Goal: Task Accomplishment & Management: Manage account settings

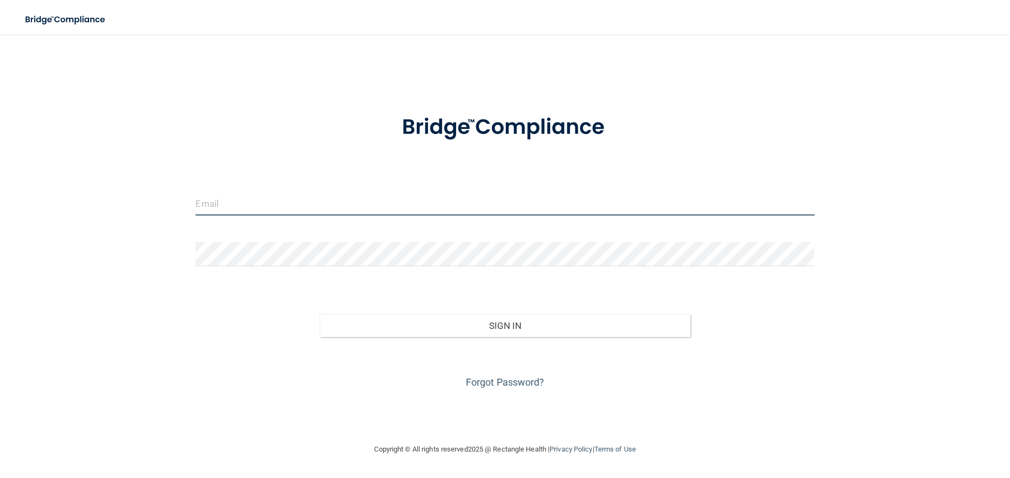
click at [301, 192] on input "email" at bounding box center [504, 203] width 619 height 24
type input "[EMAIL_ADDRESS][DOMAIN_NAME]"
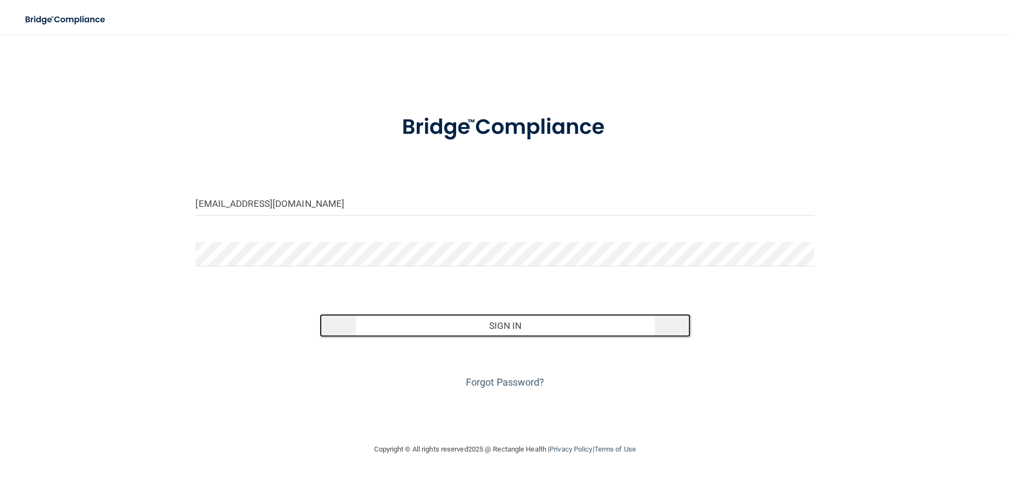
click at [514, 326] on button "Sign In" at bounding box center [506, 326] width 372 height 24
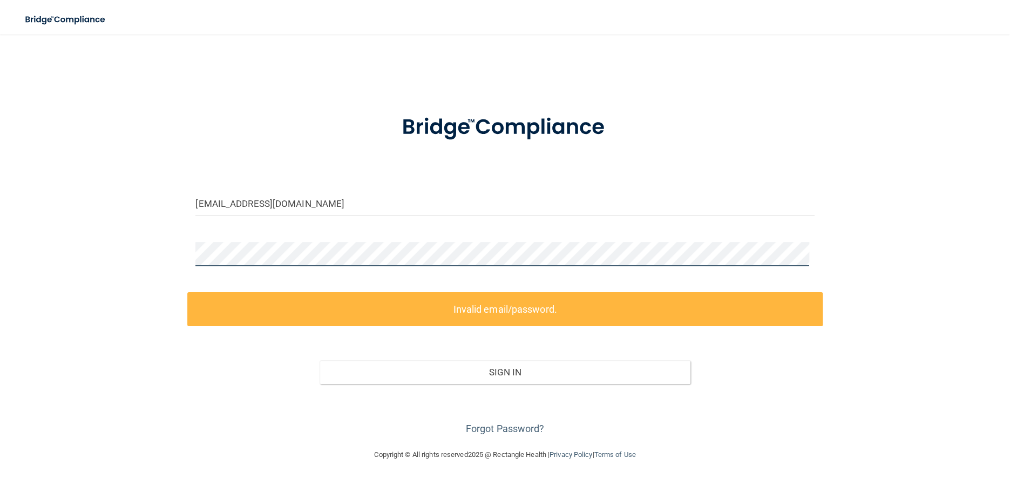
click at [156, 242] on div "lwinters@omaxdocs.com Invalid email/password. You don't have permission to acce…" at bounding box center [505, 241] width 967 height 392
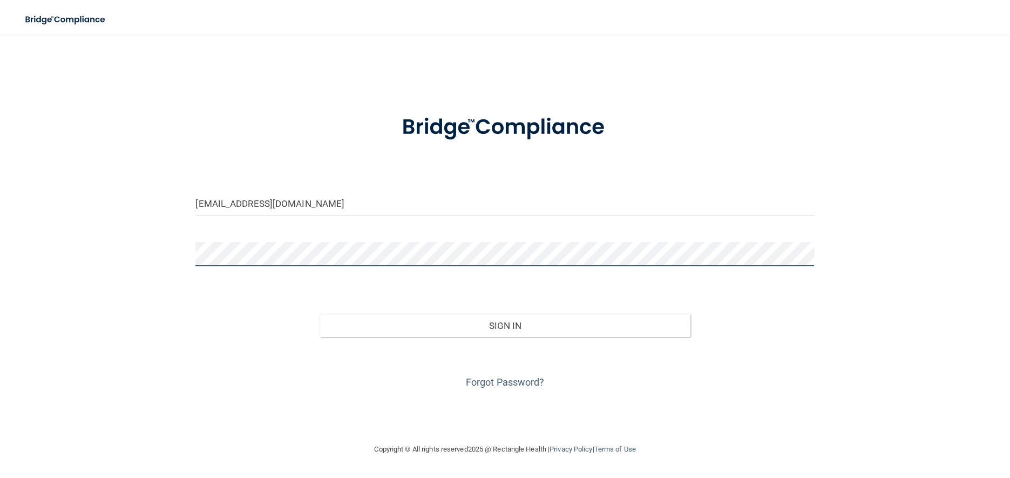
click at [320, 314] on button "Sign In" at bounding box center [506, 326] width 372 height 24
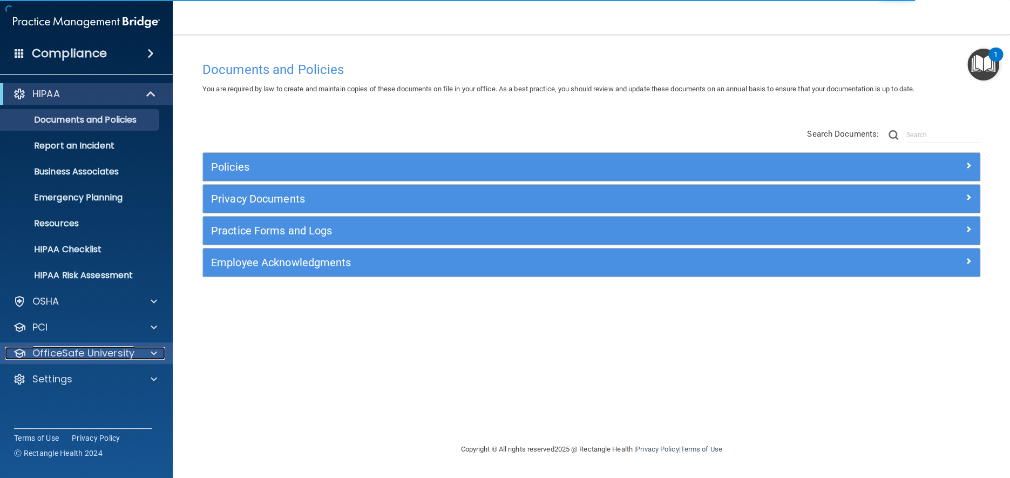
click at [153, 350] on span at bounding box center [154, 353] width 6 height 13
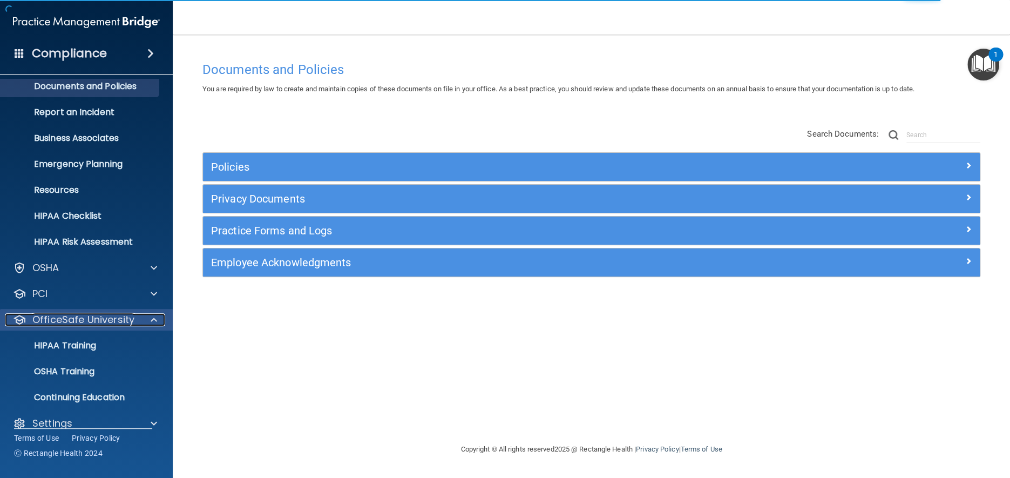
scroll to position [48, 0]
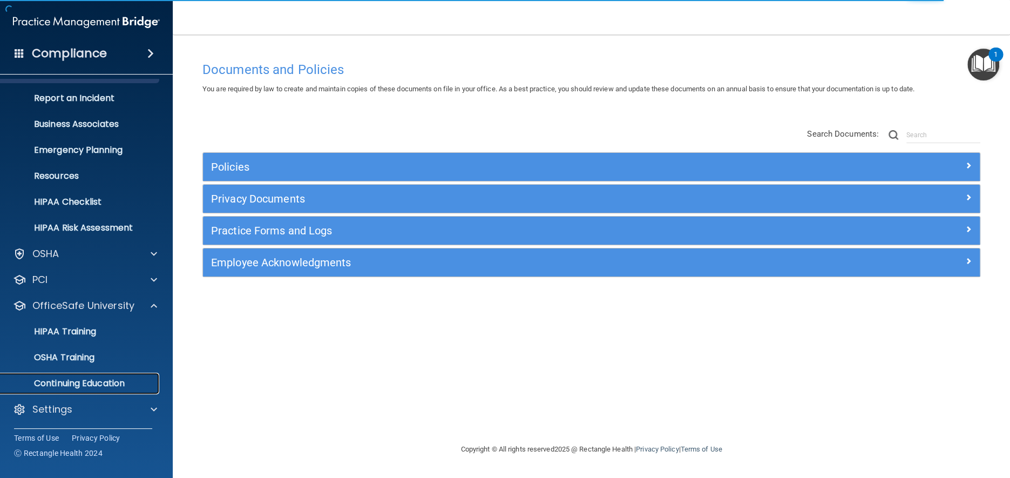
click at [105, 382] on p "Continuing Education" at bounding box center [80, 383] width 147 height 11
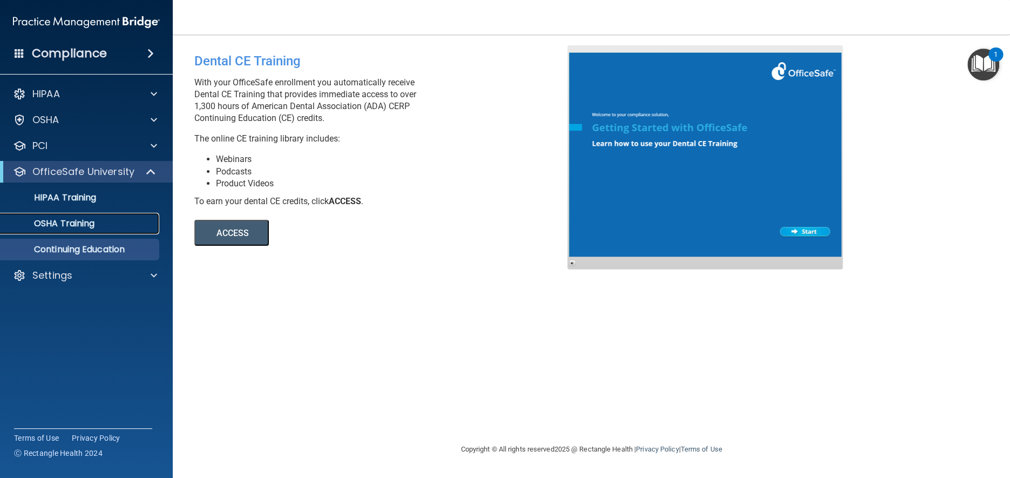
click at [85, 221] on p "OSHA Training" at bounding box center [50, 223] width 87 height 11
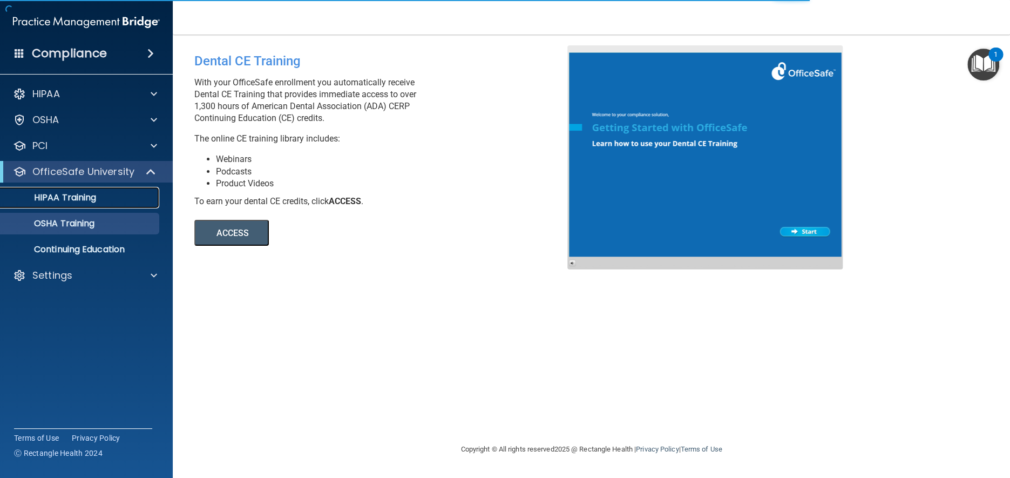
click at [89, 194] on p "HIPAA Training" at bounding box center [51, 197] width 89 height 11
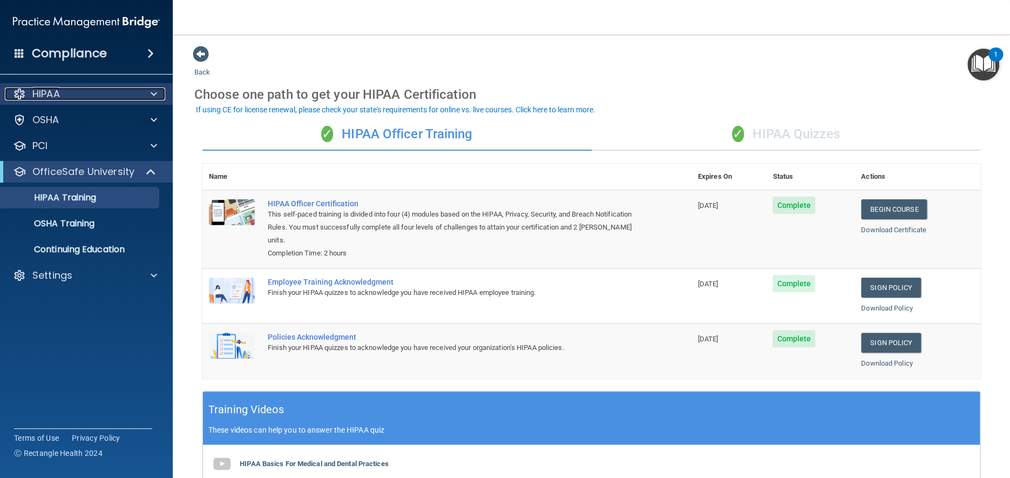
click at [156, 92] on span at bounding box center [154, 93] width 6 height 13
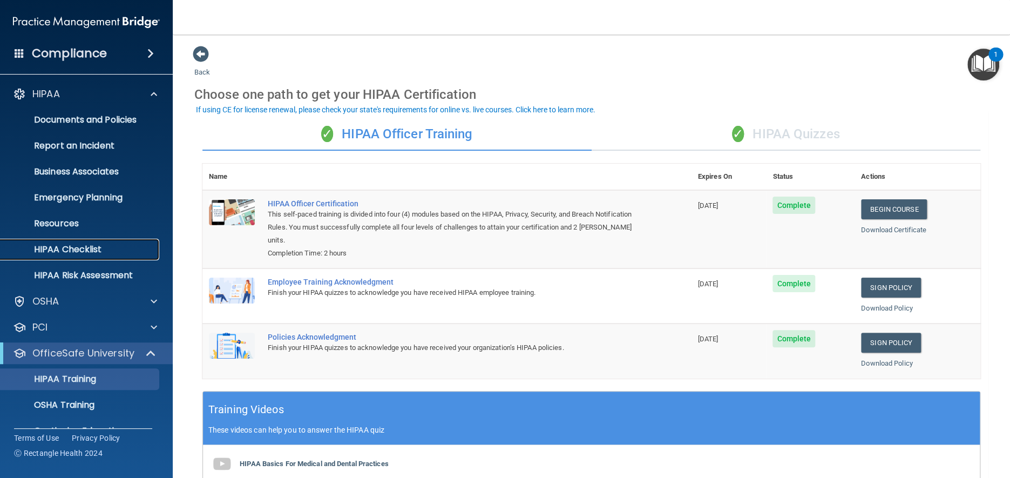
click at [85, 248] on p "HIPAA Checklist" at bounding box center [80, 249] width 147 height 11
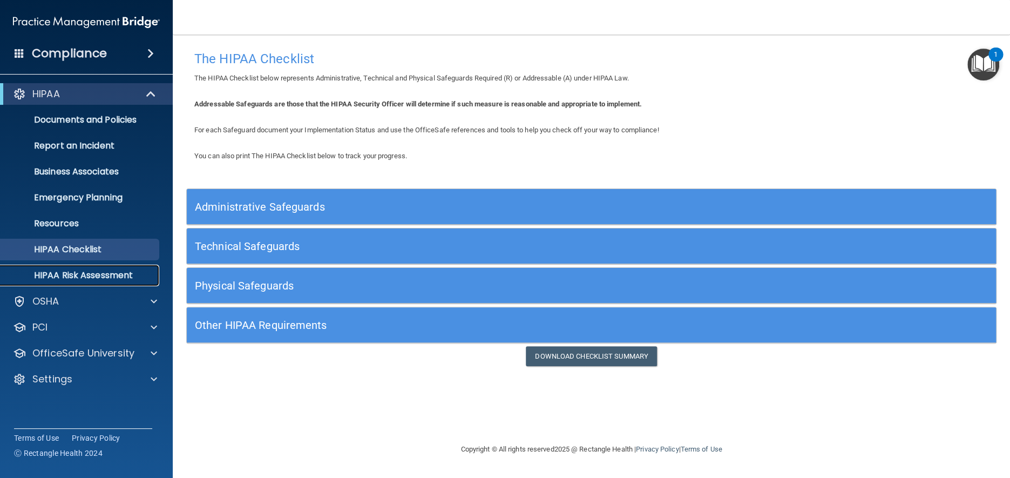
click at [117, 276] on p "HIPAA Risk Assessment" at bounding box center [80, 275] width 147 height 11
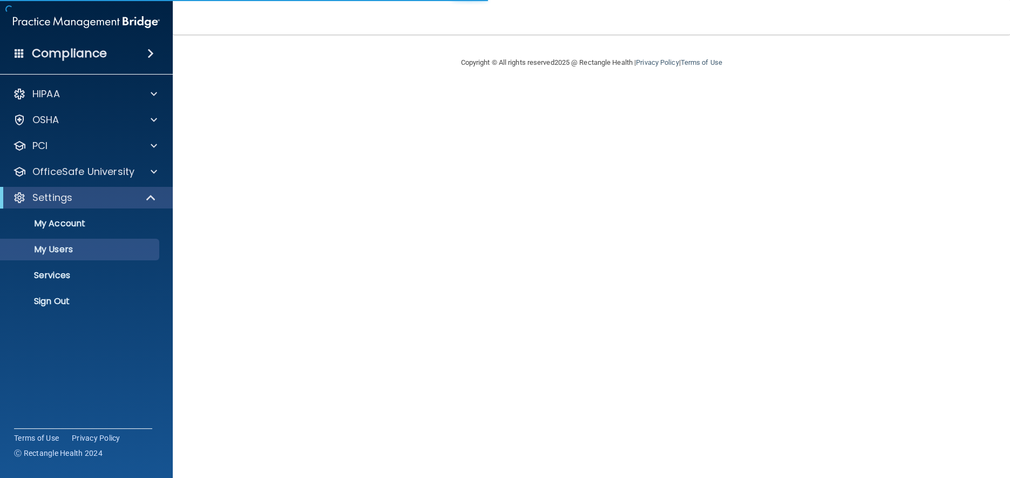
select select "20"
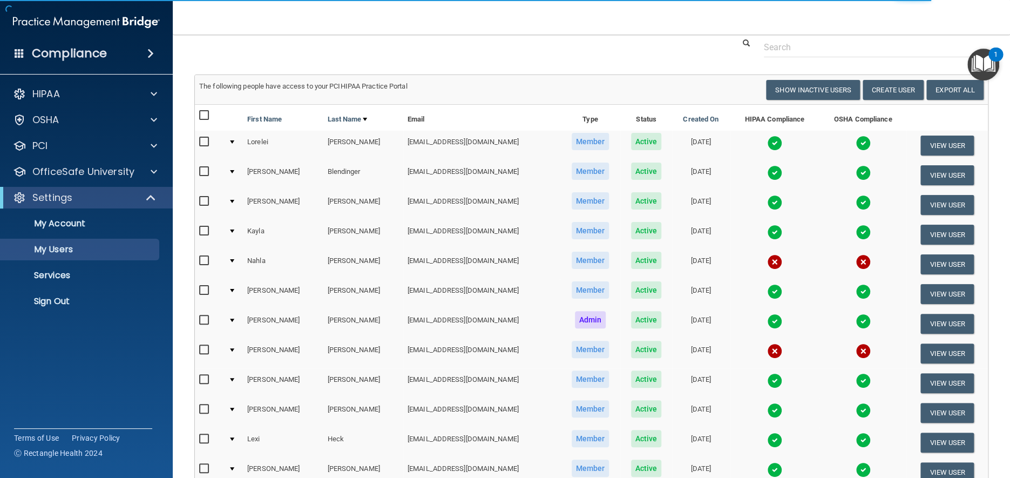
scroll to position [54, 0]
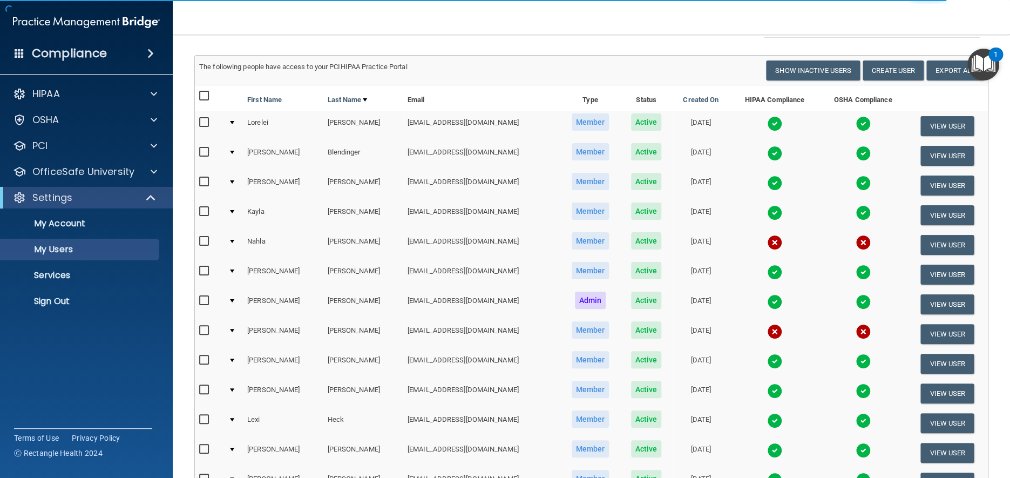
click at [767, 301] on img at bounding box center [774, 301] width 15 height 15
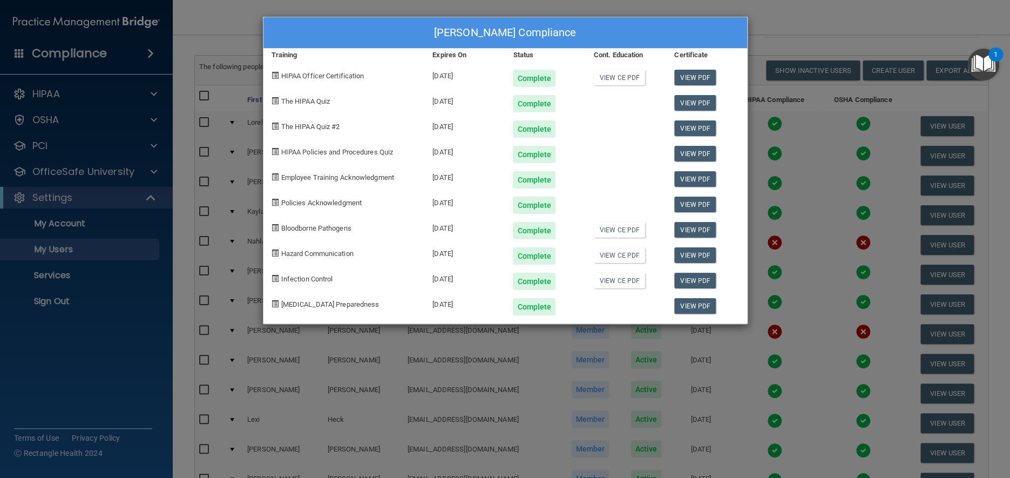
click at [760, 12] on div "[PERSON_NAME] Compliance Training Expires On Status Cont. Education Certificate…" at bounding box center [505, 239] width 1010 height 478
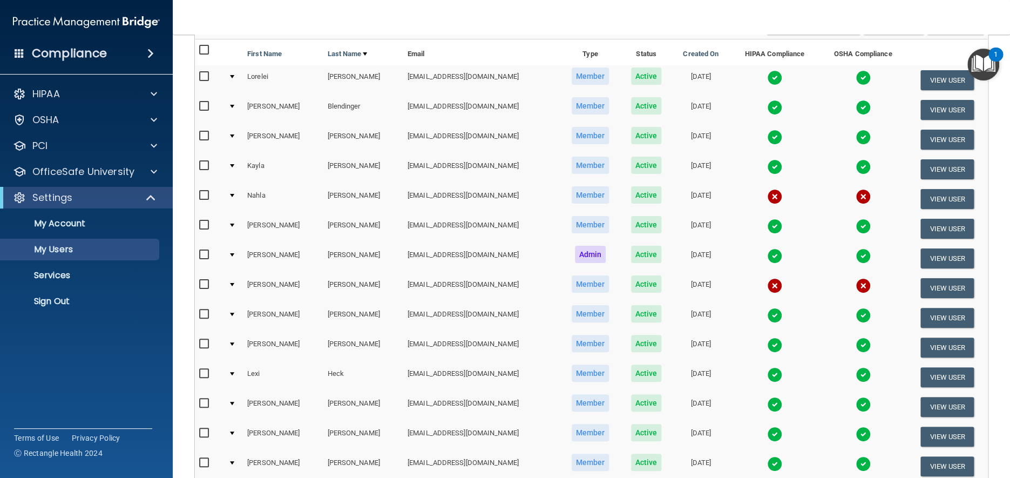
scroll to position [162, 0]
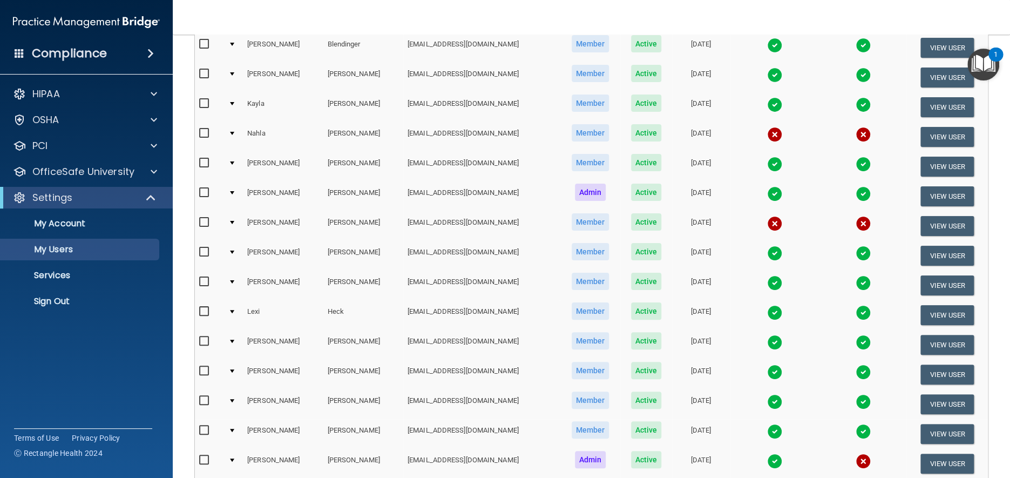
click at [767, 194] on img at bounding box center [774, 193] width 15 height 15
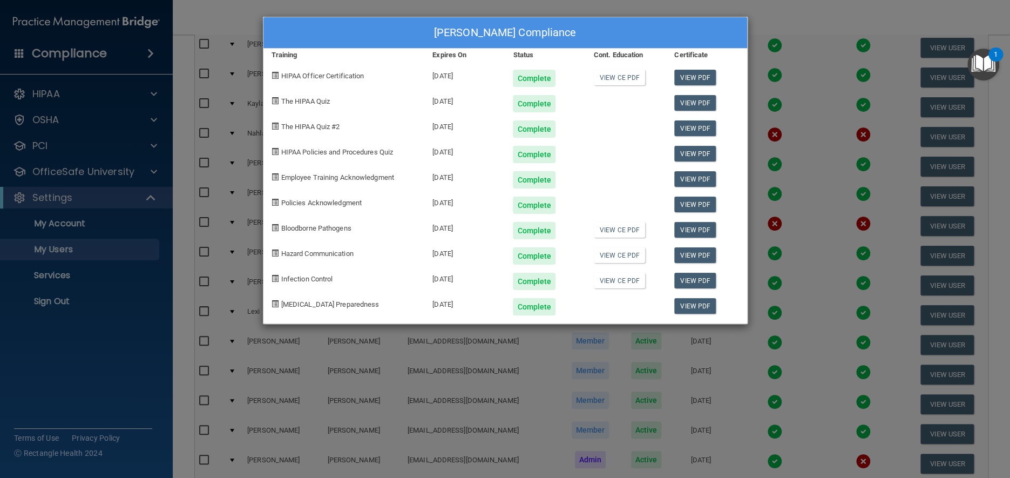
click at [765, 9] on div "[PERSON_NAME] Compliance Training Expires On Status Cont. Education Certificate…" at bounding box center [505, 239] width 1010 height 478
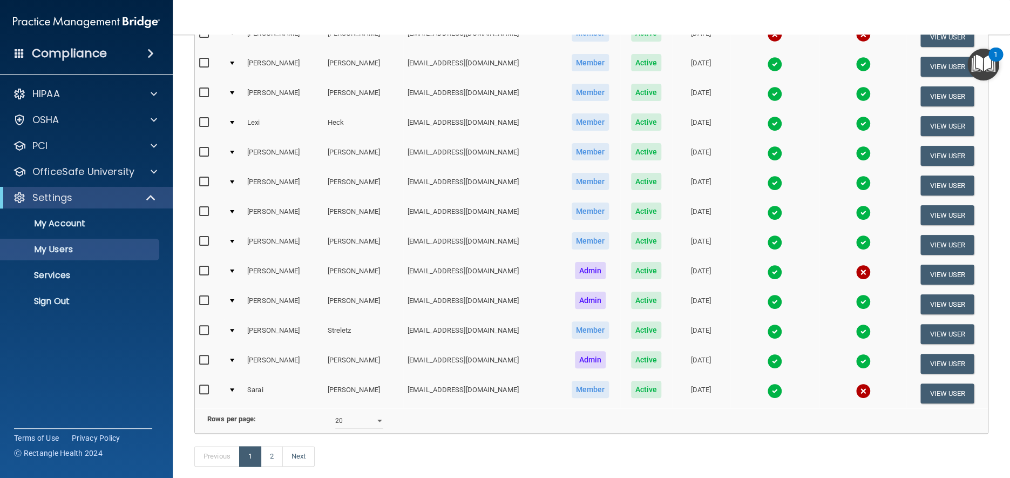
scroll to position [378, 0]
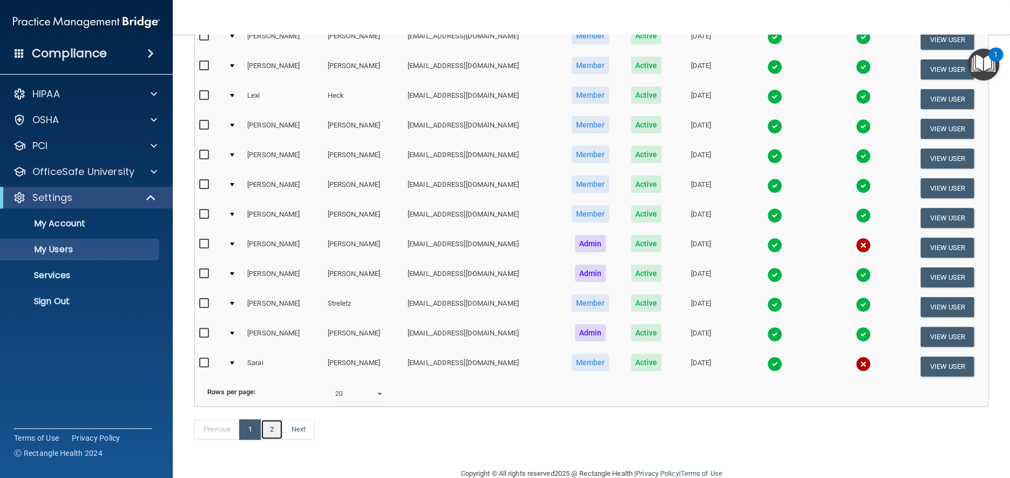
click at [272, 440] on link "2" at bounding box center [272, 429] width 22 height 21
select select "20"
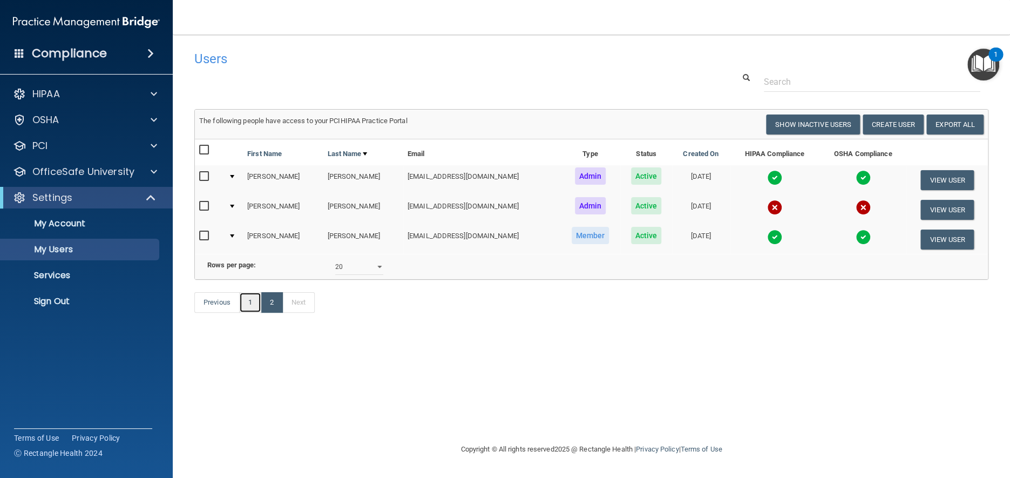
click at [247, 313] on link "1" at bounding box center [250, 302] width 22 height 21
select select "20"
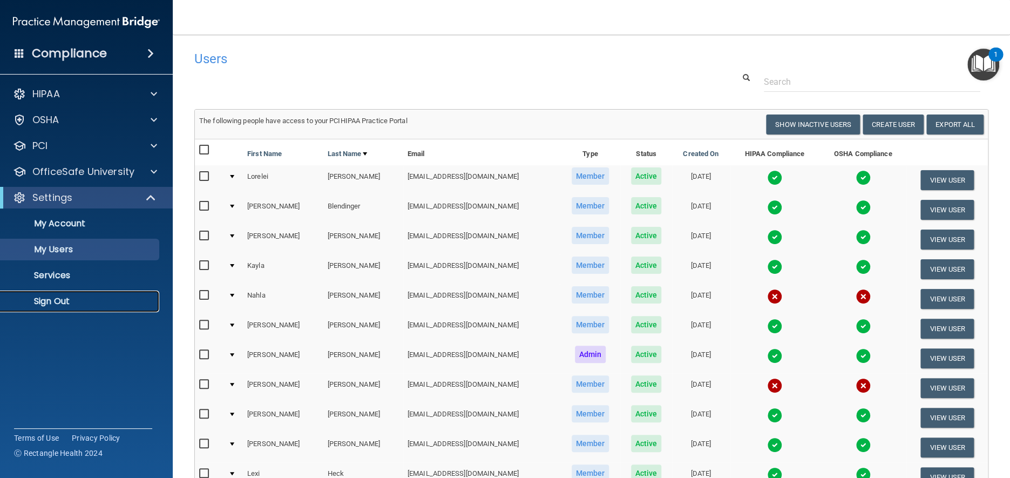
click at [59, 298] on p "Sign Out" at bounding box center [80, 301] width 147 height 11
